Goal: Transaction & Acquisition: Register for event/course

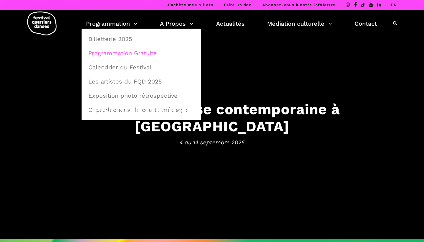
click at [126, 50] on link "Programmation Gratuite" at bounding box center [141, 53] width 113 height 14
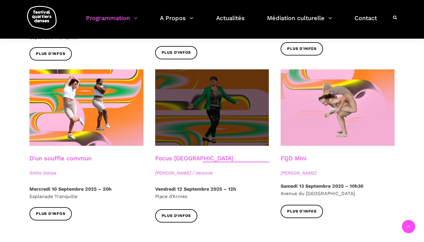
scroll to position [623, 0]
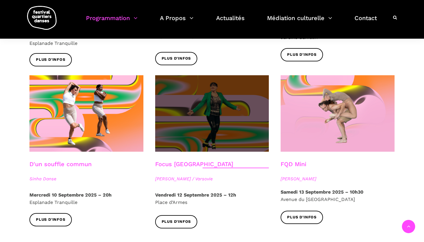
click at [214, 109] on span at bounding box center [212, 113] width 114 height 76
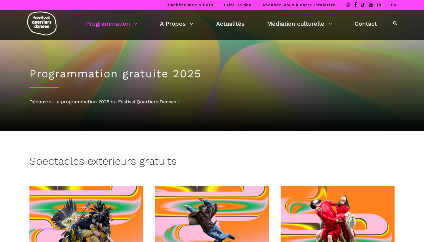
scroll to position [0, 0]
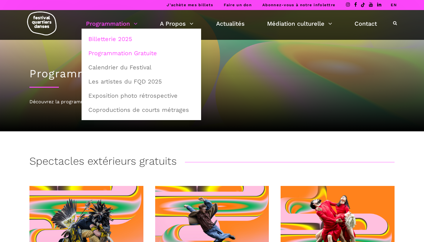
click at [123, 40] on link "Billetterie 2025" at bounding box center [141, 39] width 113 height 14
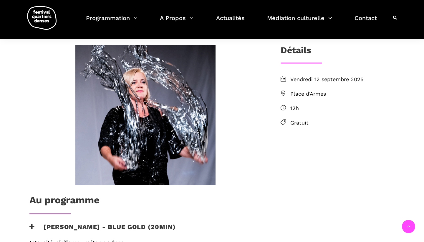
scroll to position [73, 0]
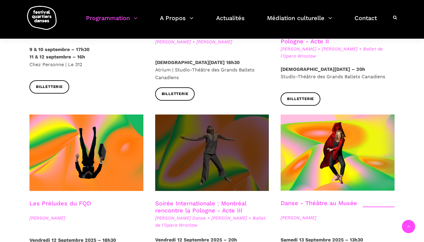
scroll to position [602, 0]
